Goal: Task Accomplishment & Management: Manage account settings

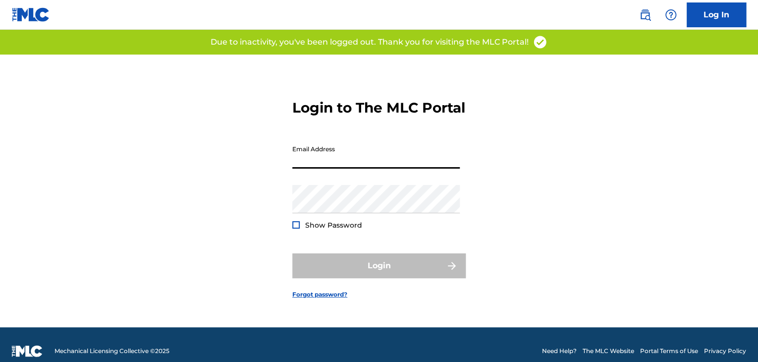
click at [348, 160] on input "Email Address" at bounding box center [375, 154] width 167 height 28
type input "[EMAIL_ADDRESS][DOMAIN_NAME]"
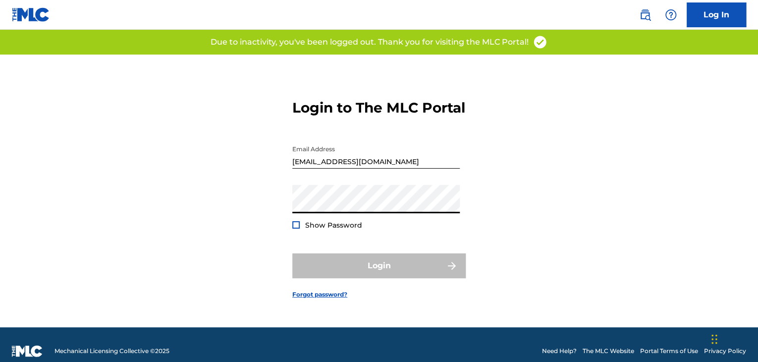
click at [482, 225] on div "Login to The MLC Portal Email Address [EMAIL_ADDRESS][DOMAIN_NAME] Password Sho…" at bounding box center [379, 190] width 694 height 272
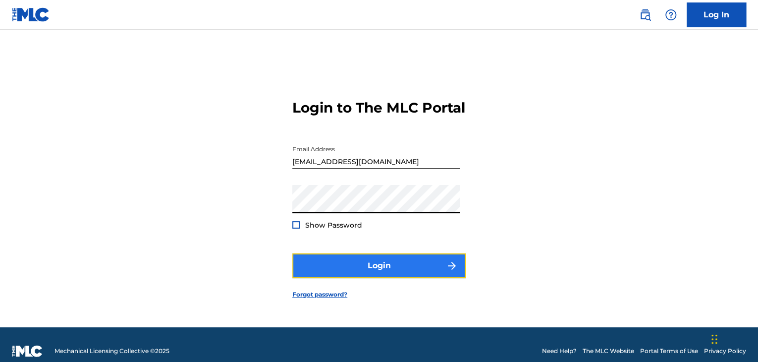
click at [412, 278] on button "Login" at bounding box center [378, 265] width 173 height 25
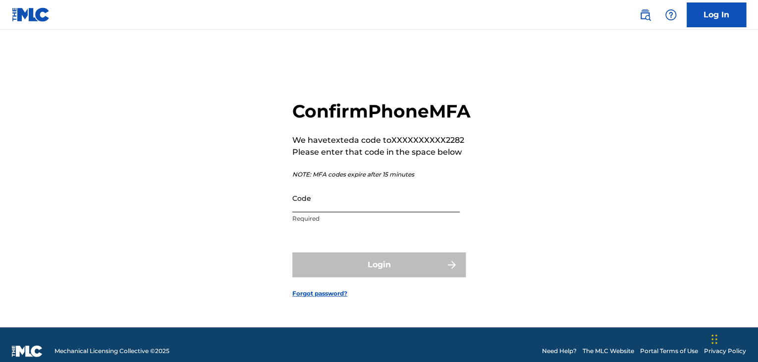
click at [401, 212] on input "Code" at bounding box center [375, 198] width 167 height 28
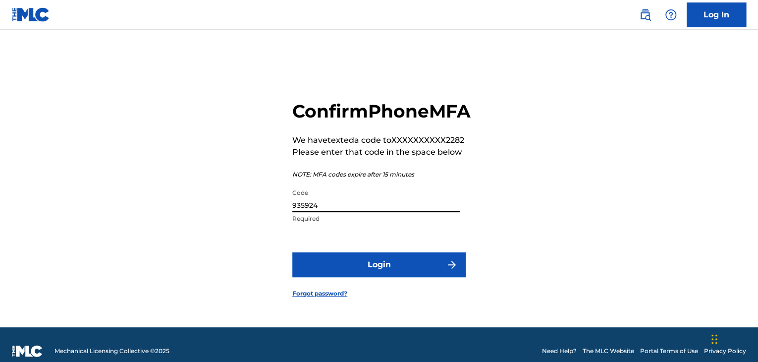
type input "935924"
click at [292, 252] on button "Login" at bounding box center [378, 264] width 173 height 25
